Goal: Check status

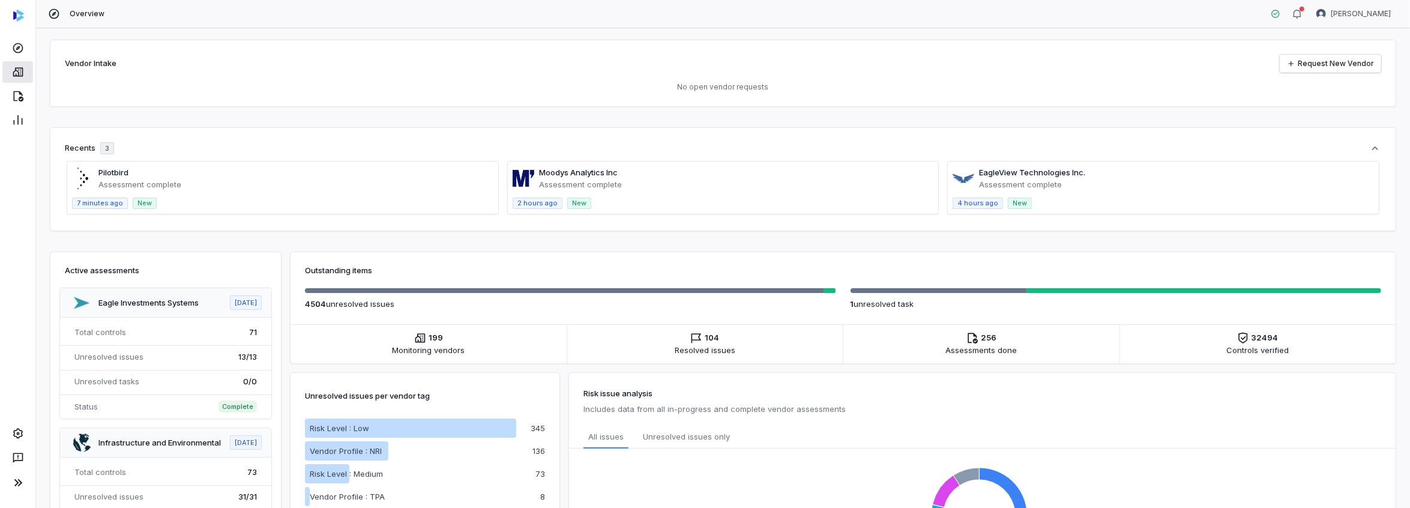
click at [25, 71] on link at bounding box center [17, 72] width 31 height 22
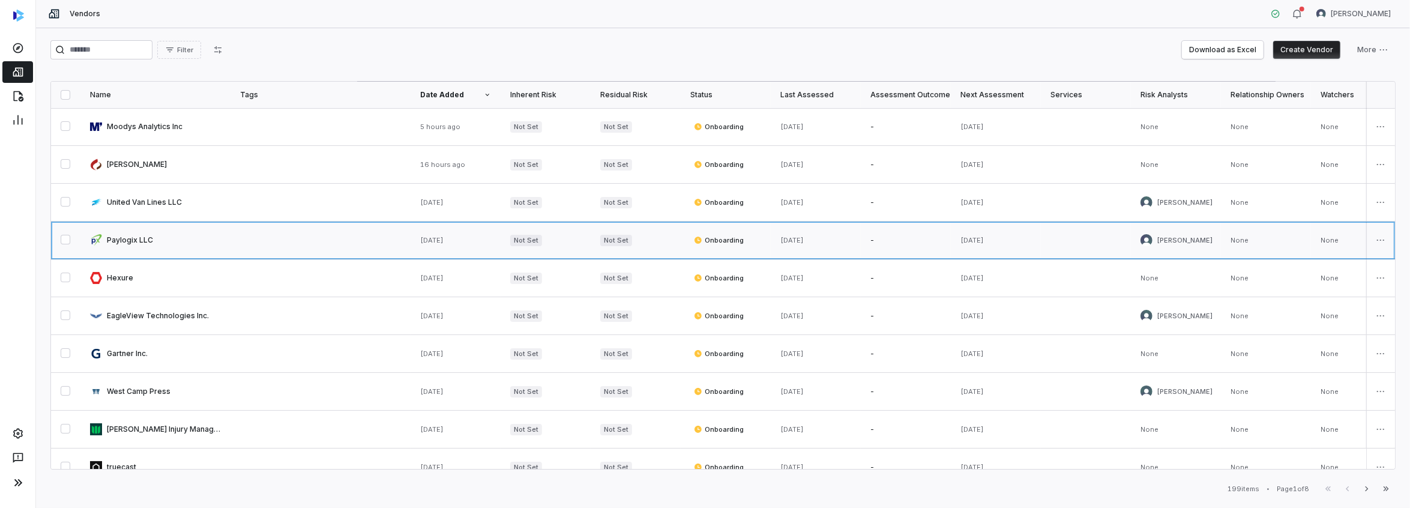
click at [120, 238] on link at bounding box center [155, 239] width 150 height 37
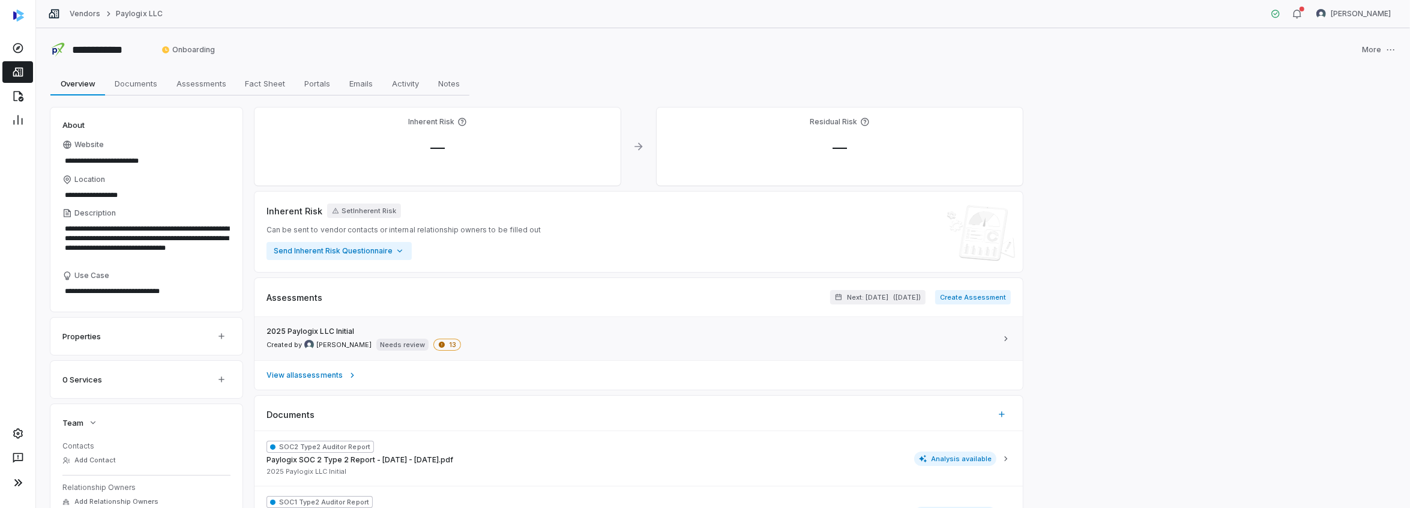
click at [433, 343] on span "13" at bounding box center [447, 344] width 28 height 12
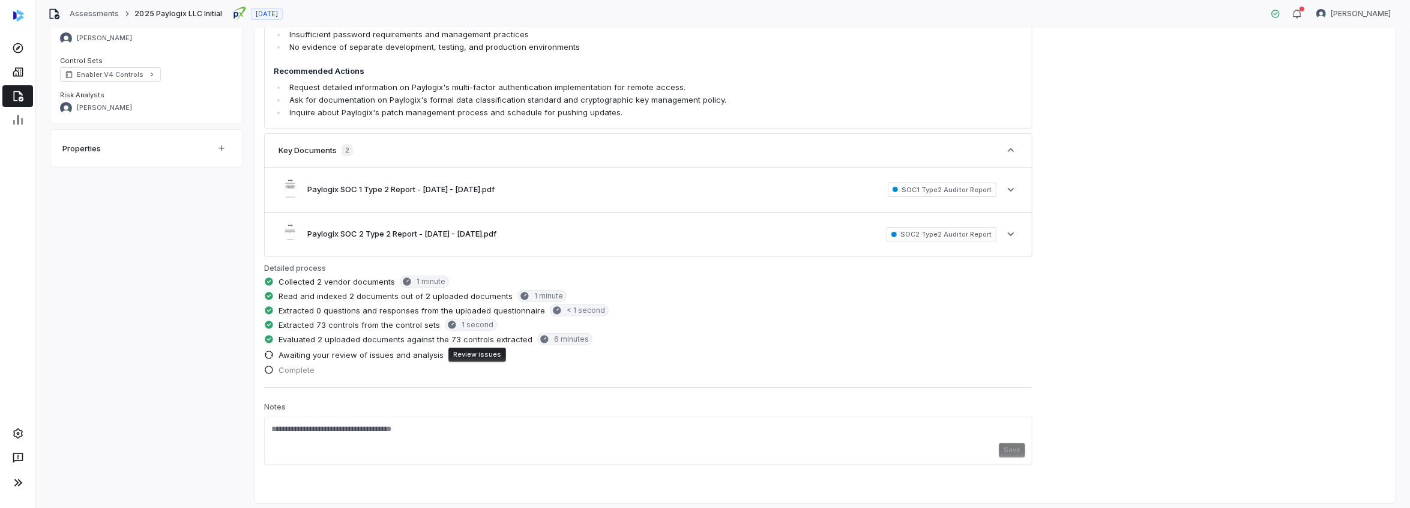
scroll to position [301, 0]
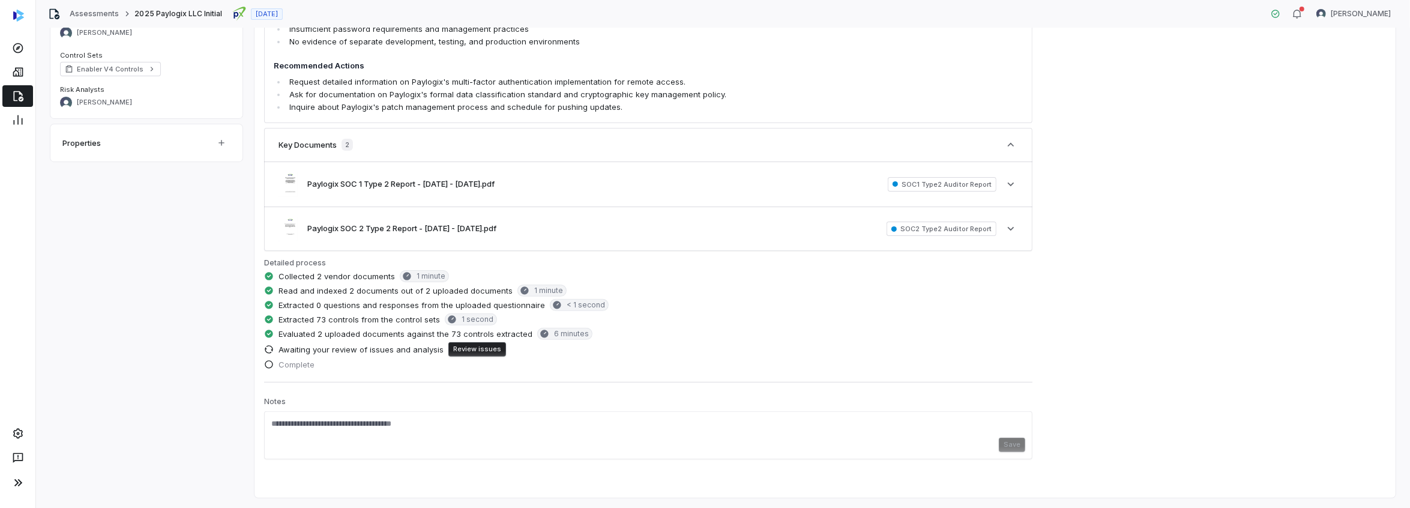
click at [472, 353] on button "Review issues" at bounding box center [477, 349] width 58 height 14
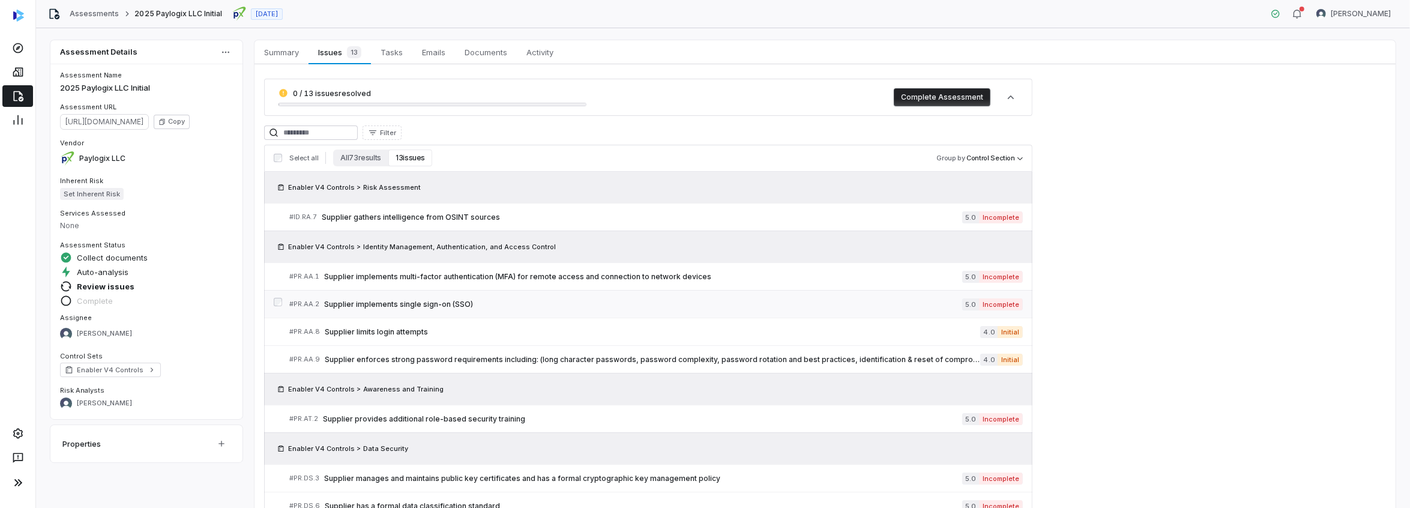
click at [410, 305] on span "Supplier implements single sign-on (SSO)" at bounding box center [643, 304] width 638 height 10
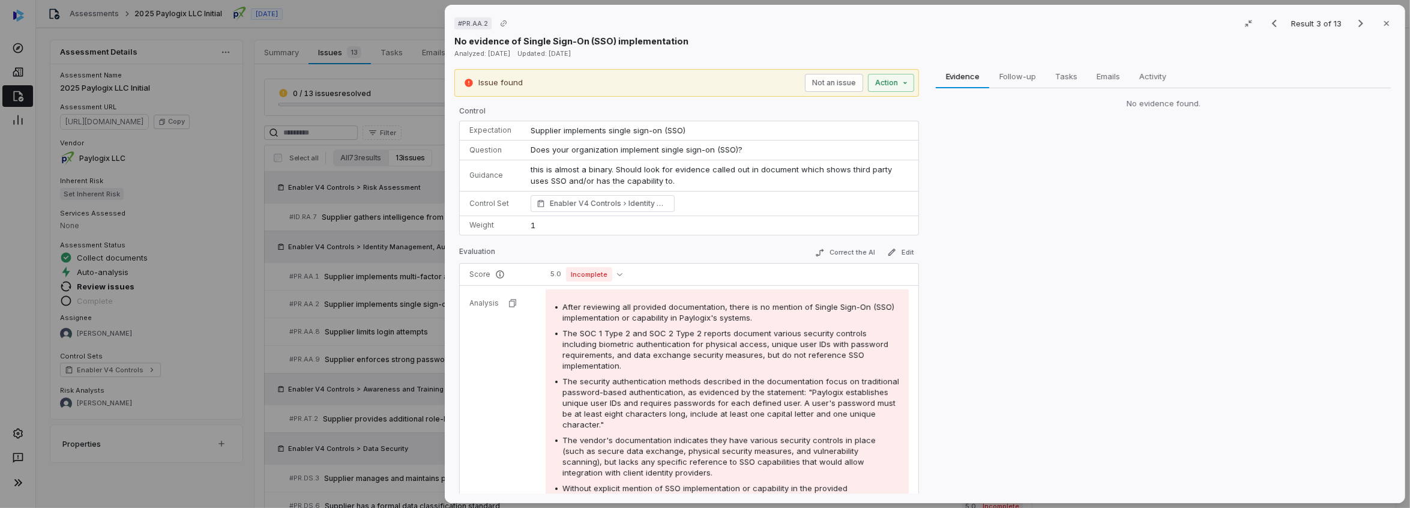
click at [1139, 406] on div "Evidence Evidence Follow-up Follow-up Tasks Tasks Emails Emails Activity Activi…" at bounding box center [1163, 281] width 465 height 425
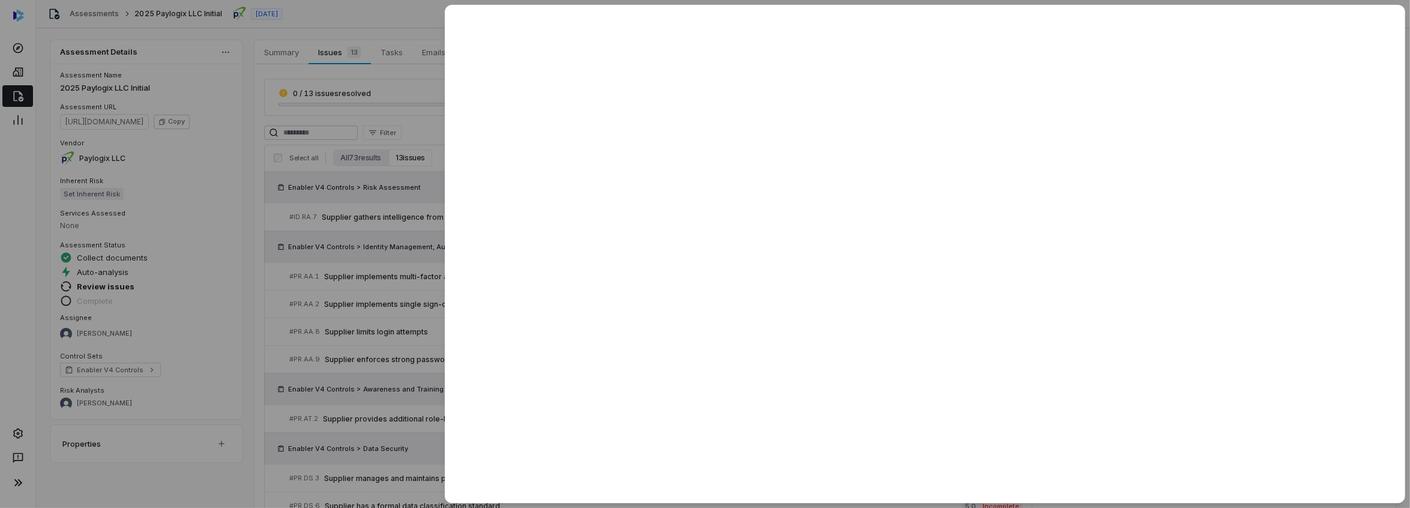
click at [322, 22] on div at bounding box center [705, 254] width 1410 height 508
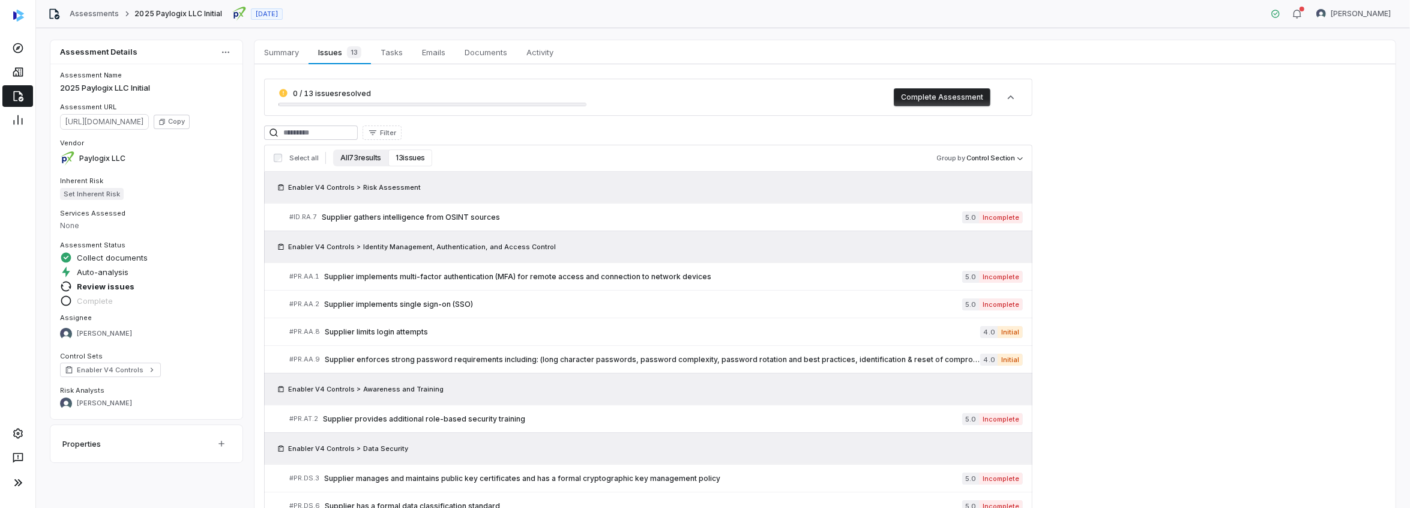
click at [370, 157] on button "All 73 results" at bounding box center [360, 157] width 55 height 17
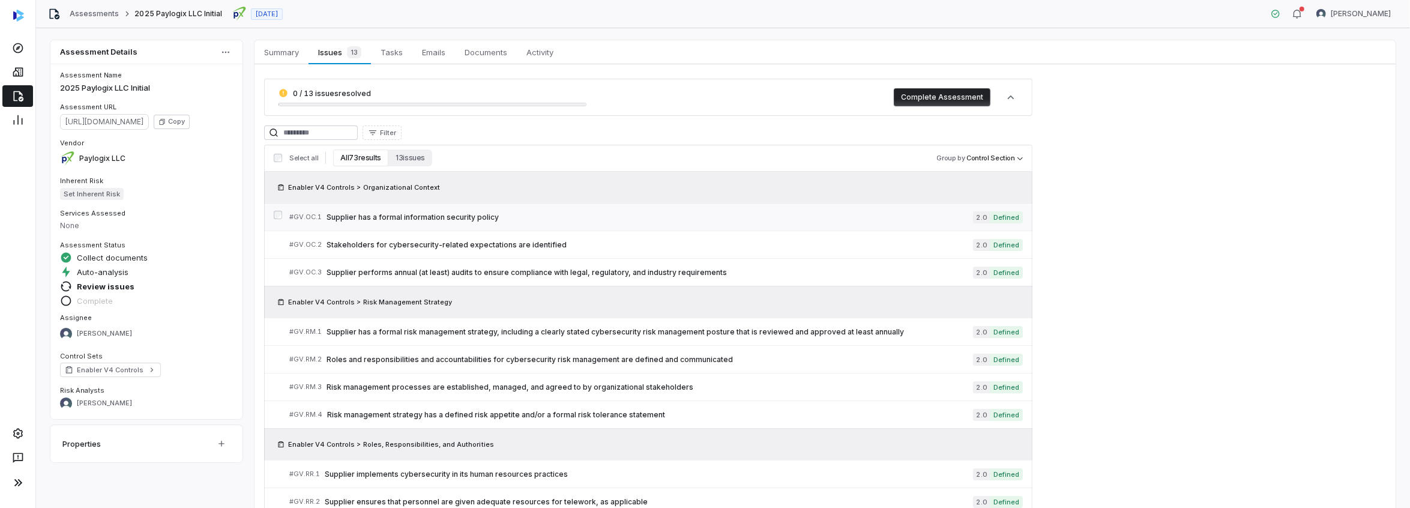
click at [378, 214] on span "Supplier has a formal information security policy" at bounding box center [649, 217] width 646 height 10
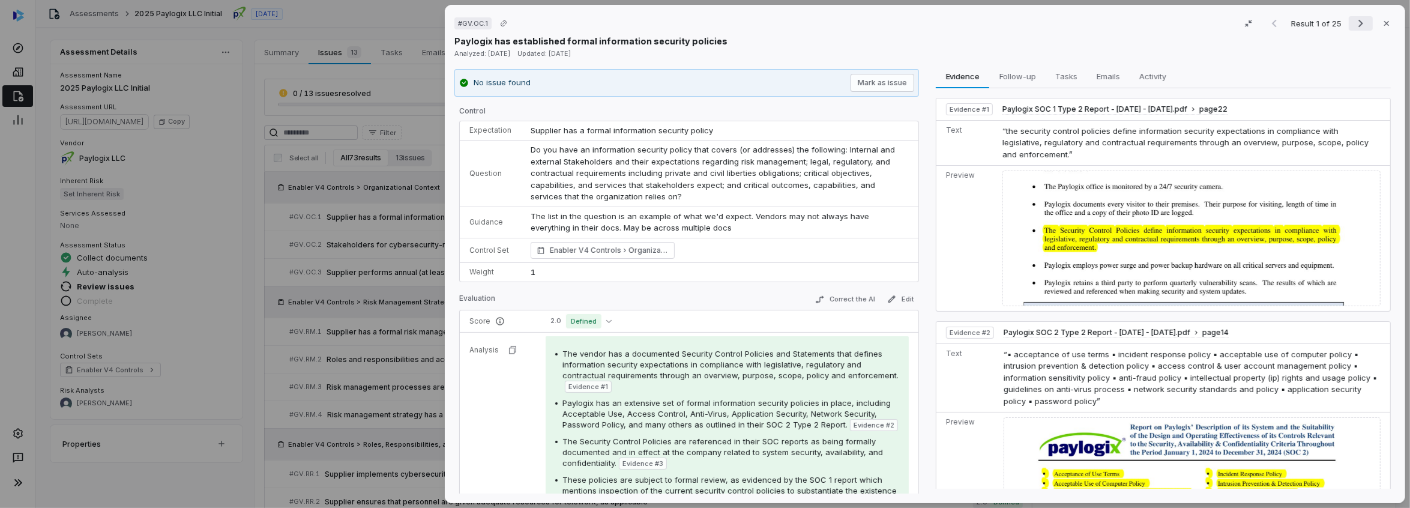
click at [1358, 23] on icon "Next result" at bounding box center [1360, 24] width 5 height 8
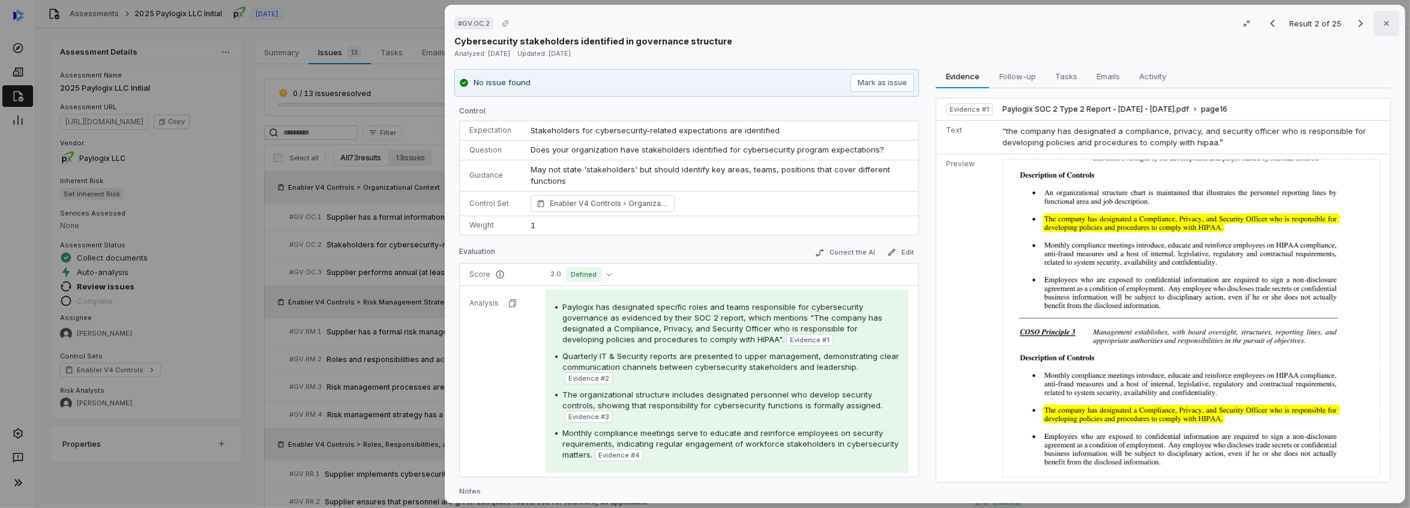
click at [1382, 22] on icon "button" at bounding box center [1387, 24] width 10 height 10
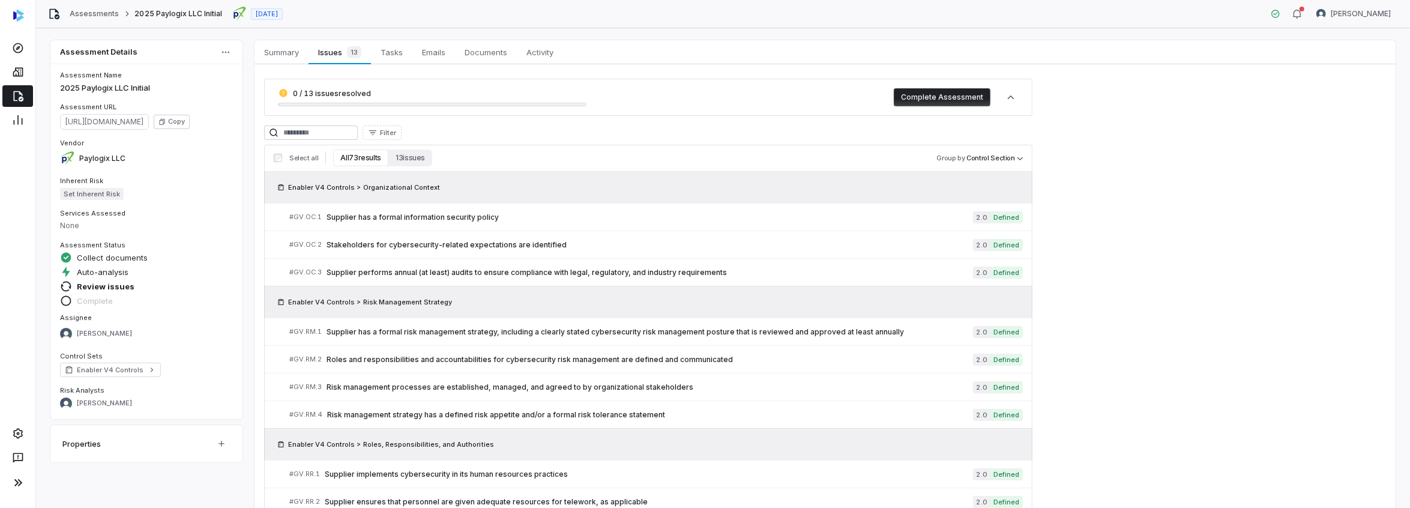
click at [348, 89] on span "0 / 13 issues resolved" at bounding box center [332, 93] width 78 height 9
click at [411, 160] on button "13 issues" at bounding box center [410, 157] width 44 height 17
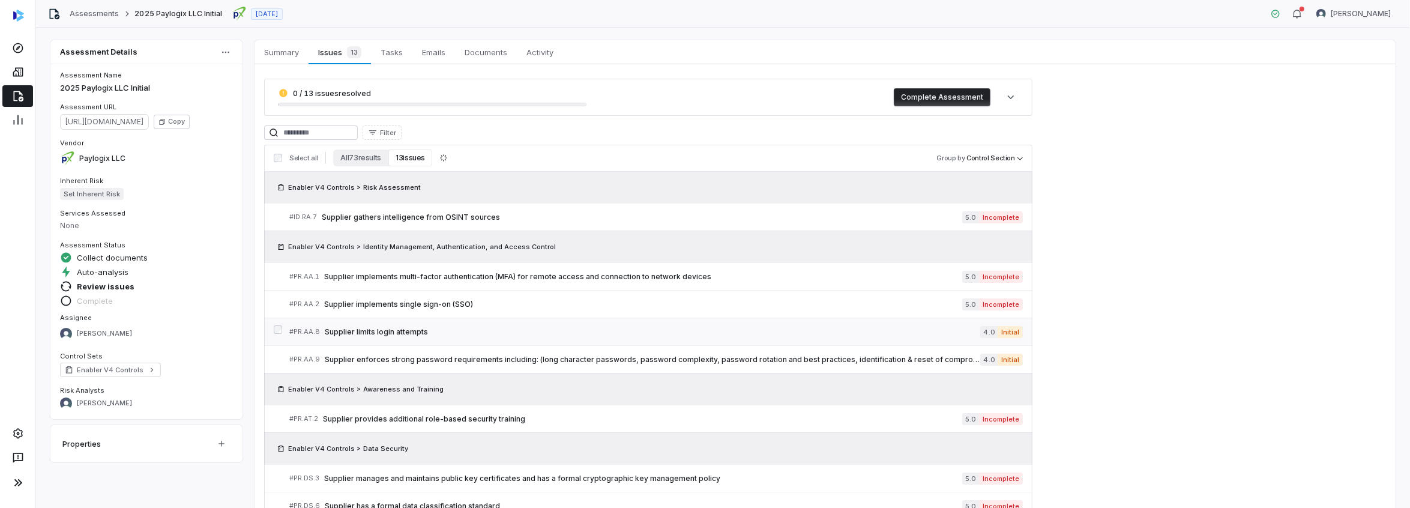
click at [379, 332] on span "Supplier limits login attempts" at bounding box center [652, 332] width 655 height 10
